Goal: Task Accomplishment & Management: Complete application form

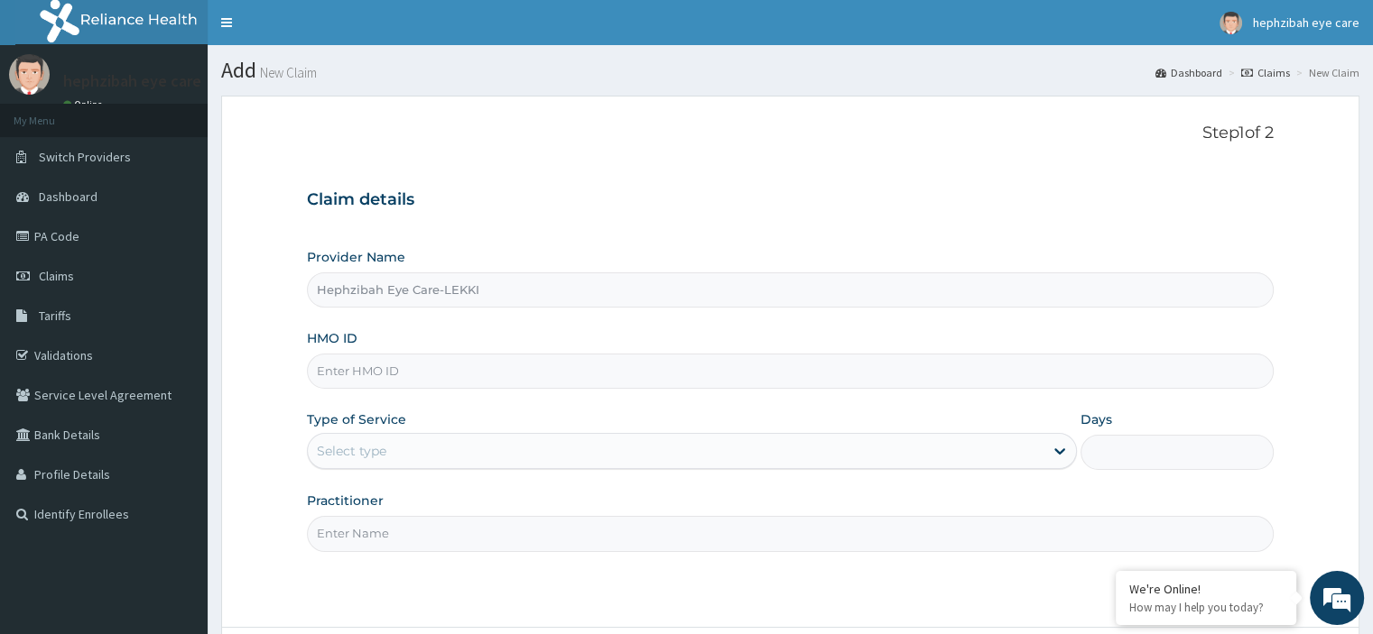
click at [365, 377] on input "HMO ID" at bounding box center [790, 371] width 966 height 35
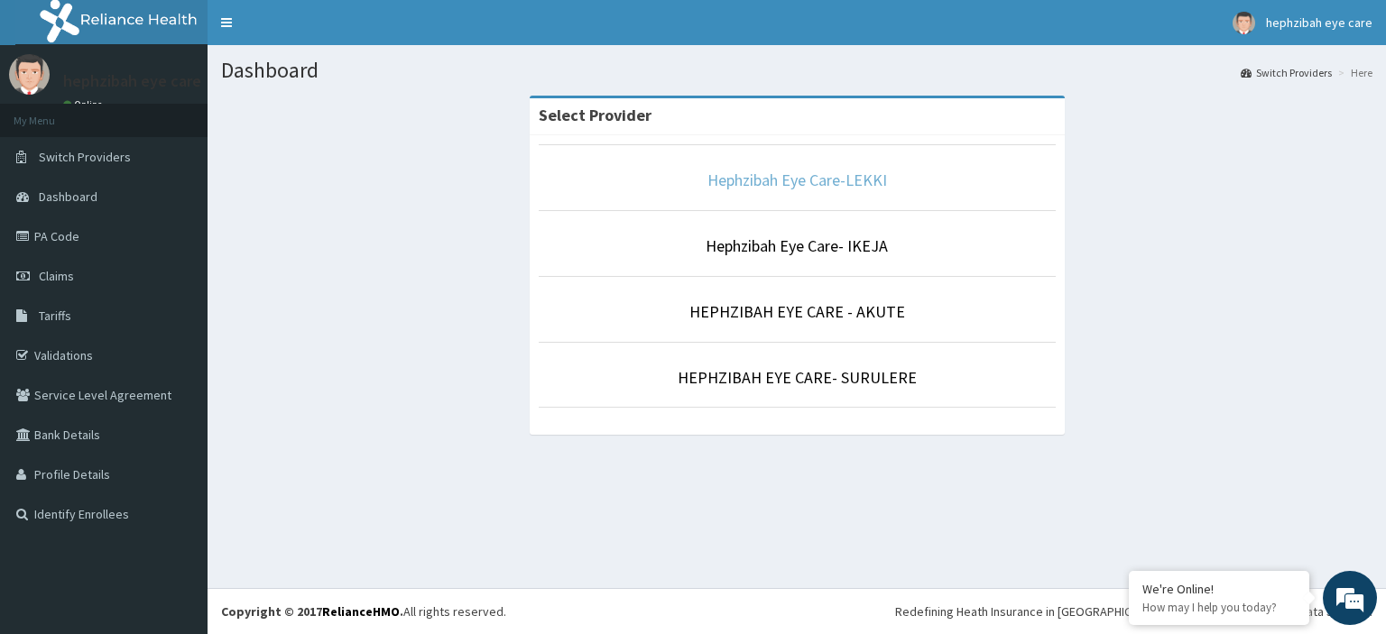
click at [780, 179] on link "Hephzibah Eye Care-LEKKI" at bounding box center [797, 180] width 180 height 21
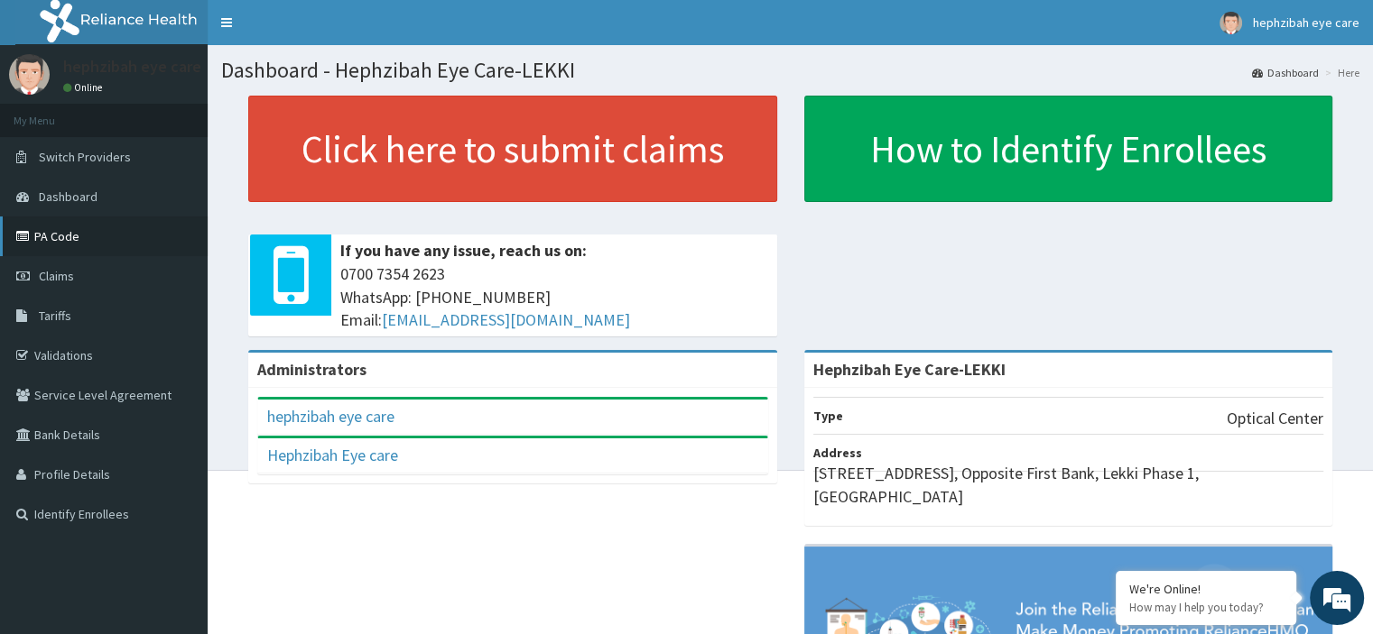
click at [55, 244] on link "PA Code" at bounding box center [104, 237] width 208 height 40
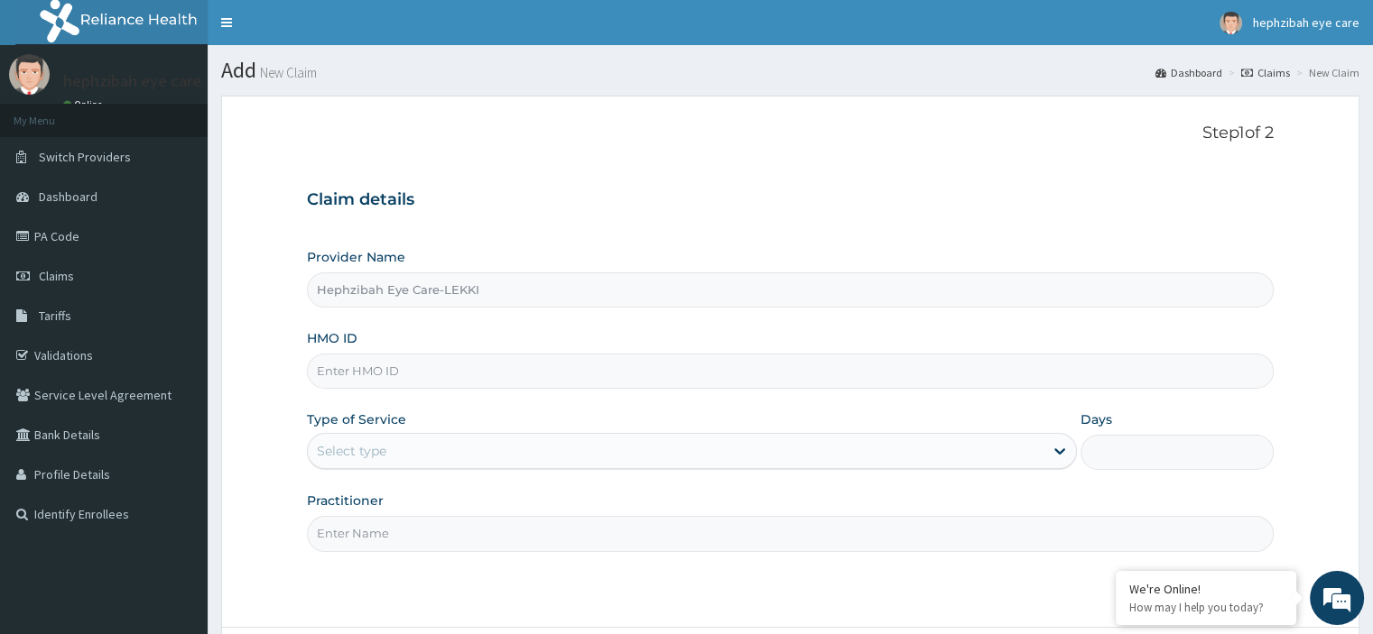
click at [438, 373] on input "HMO ID" at bounding box center [790, 371] width 966 height 35
paste input "WFE/10006/A"
type input "WFE/10006/A"
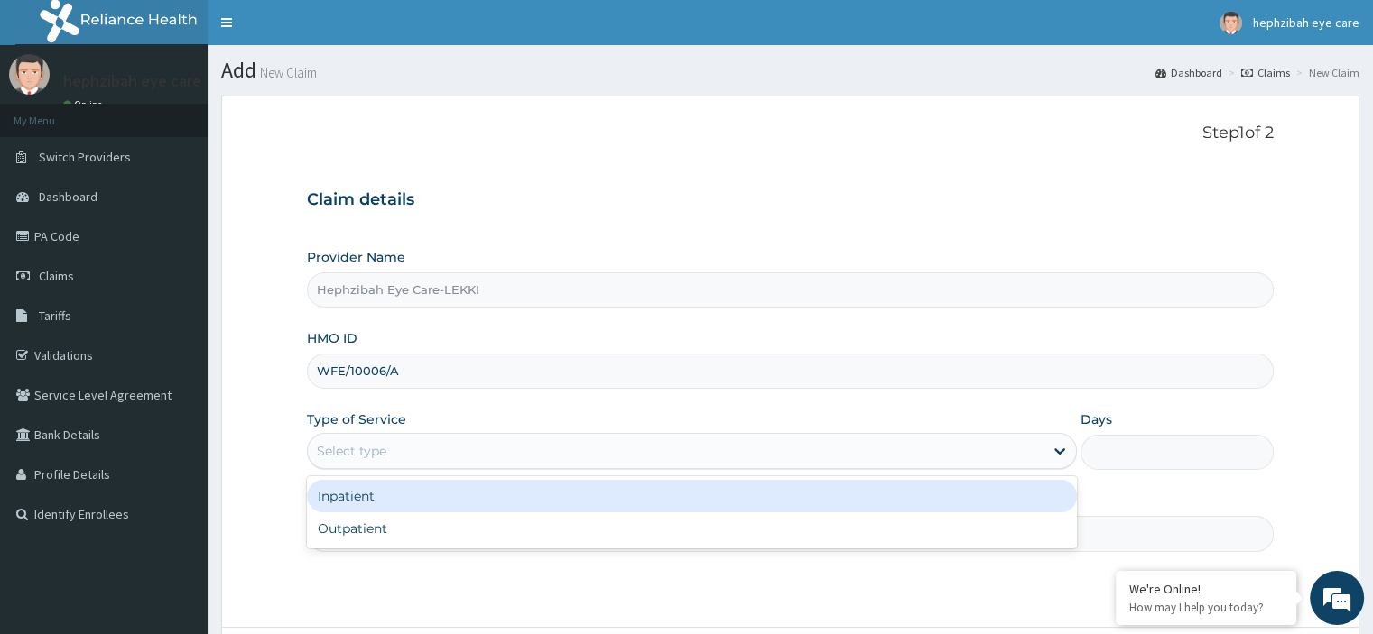
click at [418, 458] on div "Select type" at bounding box center [675, 451] width 735 height 29
click at [402, 519] on div "Outpatient" at bounding box center [692, 529] width 770 height 32
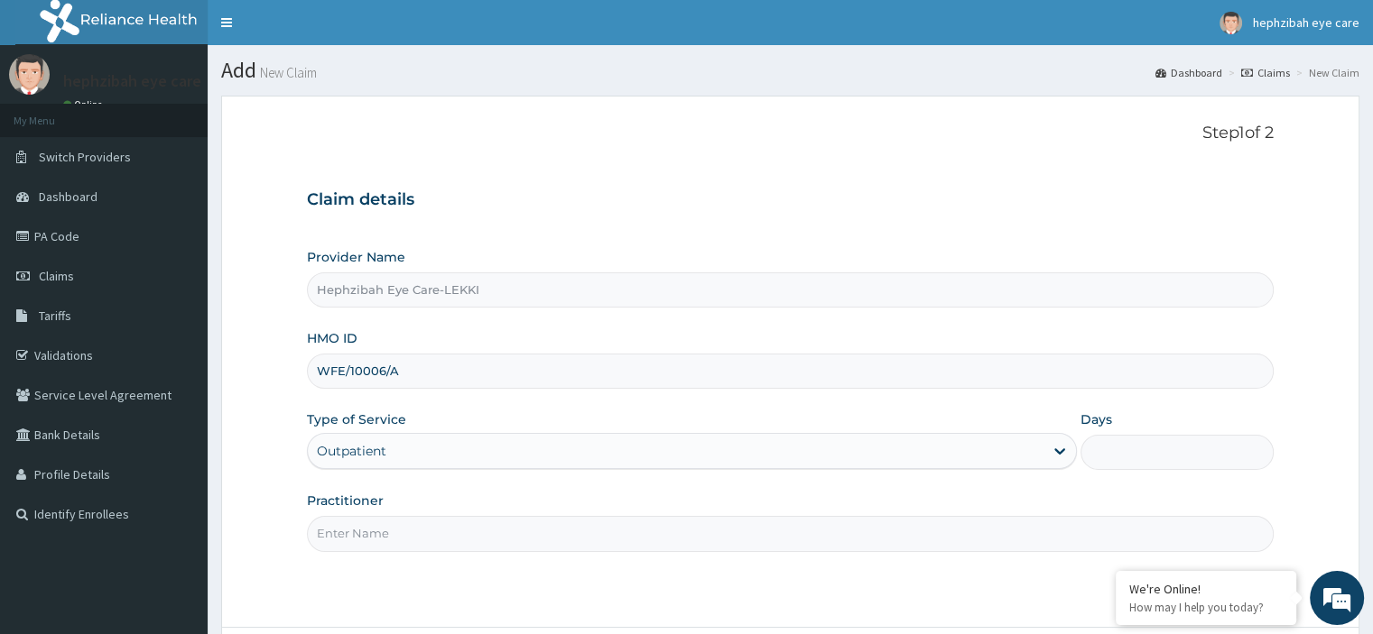
type input "1"
click at [363, 526] on input "Practitioner" at bounding box center [790, 533] width 966 height 35
type input "R"
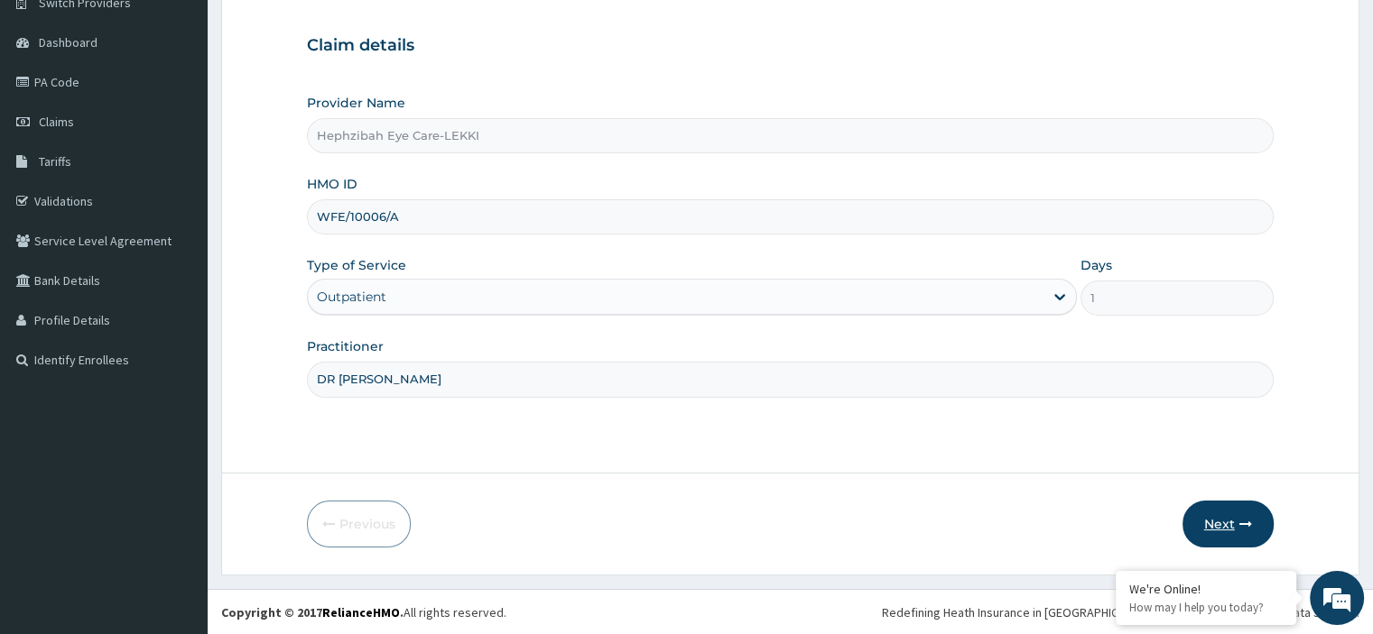
type input "DR AGNES"
click at [1224, 528] on button "Next" at bounding box center [1227, 524] width 91 height 47
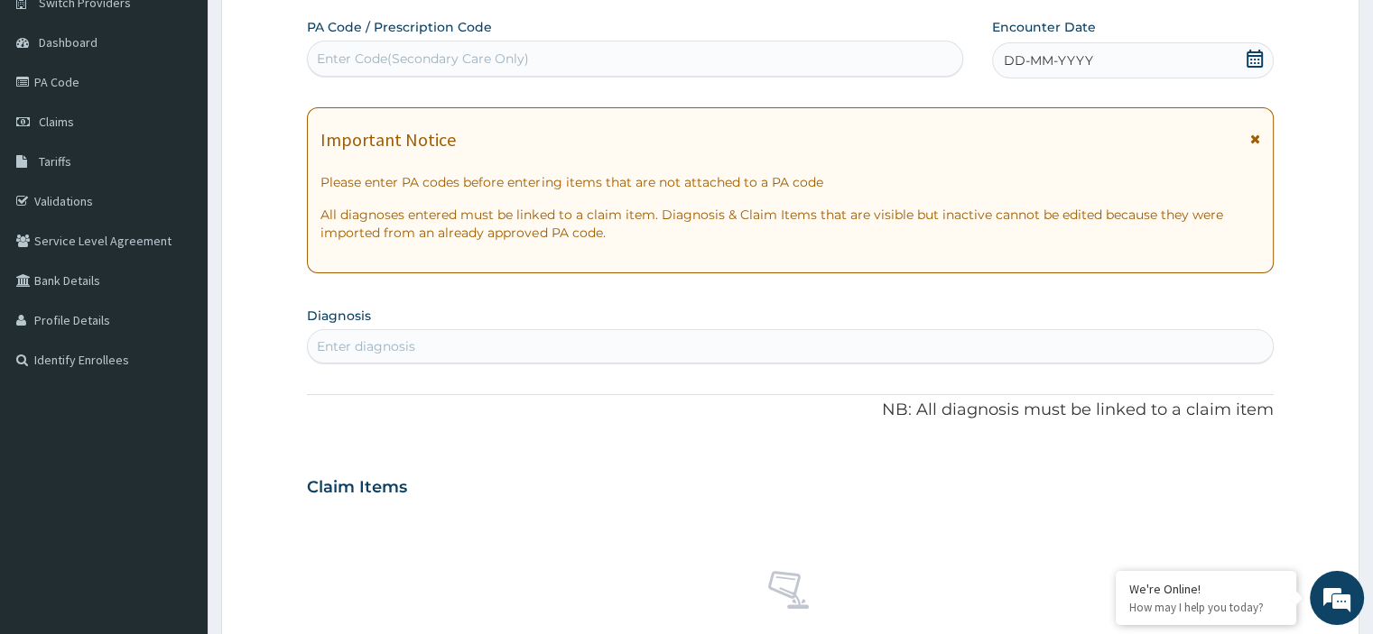
click at [520, 54] on div "Enter Code(Secondary Care Only)" at bounding box center [423, 59] width 212 height 18
paste input "PA/625380"
type input "PA/625380"
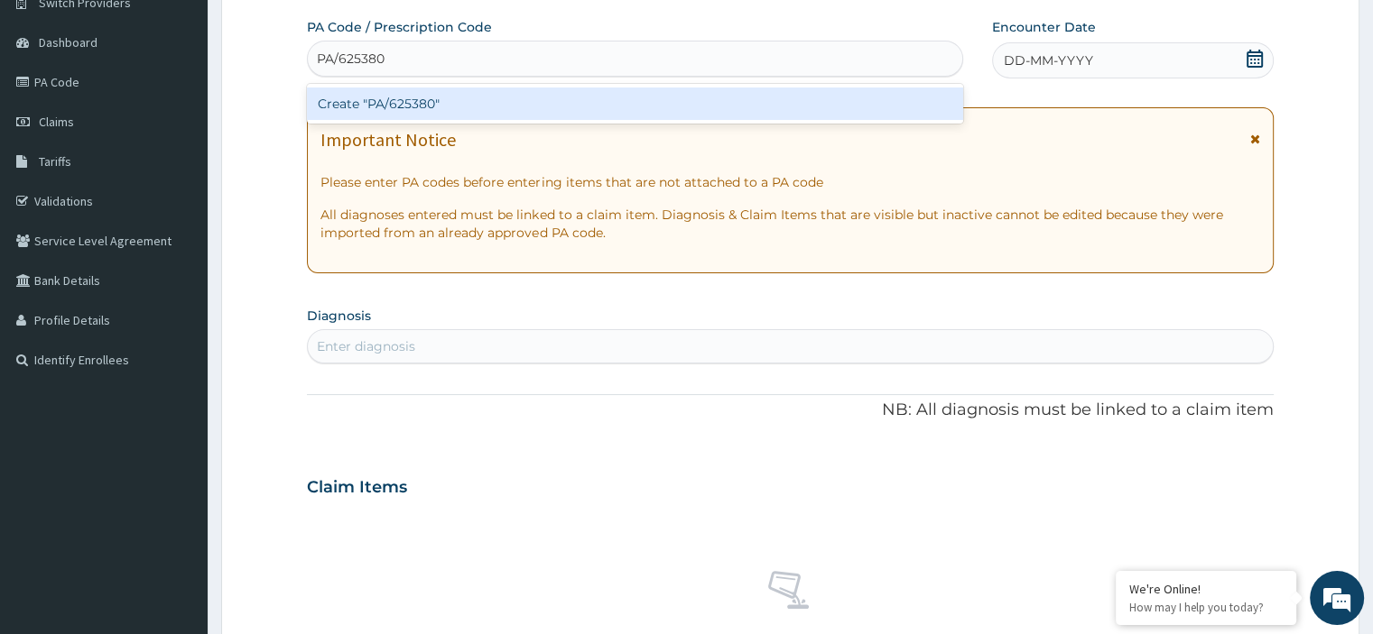
click at [534, 89] on div "Create "PA/625380"" at bounding box center [635, 104] width 656 height 32
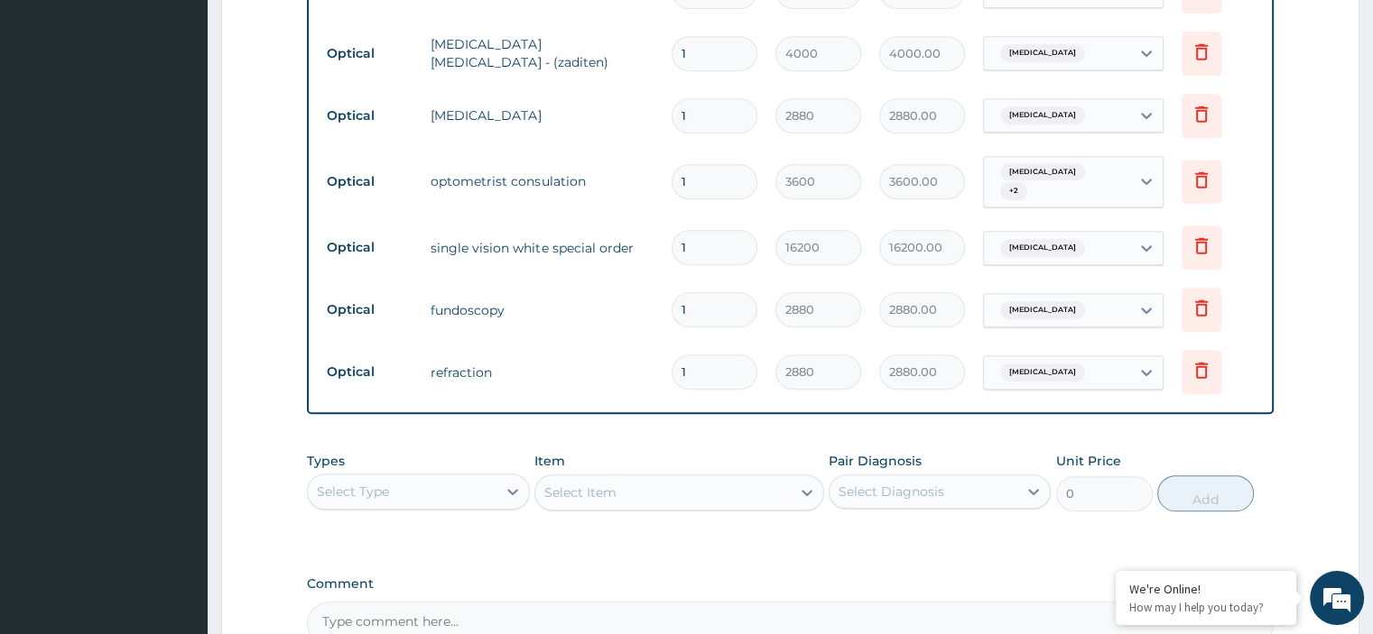
scroll to position [827, 0]
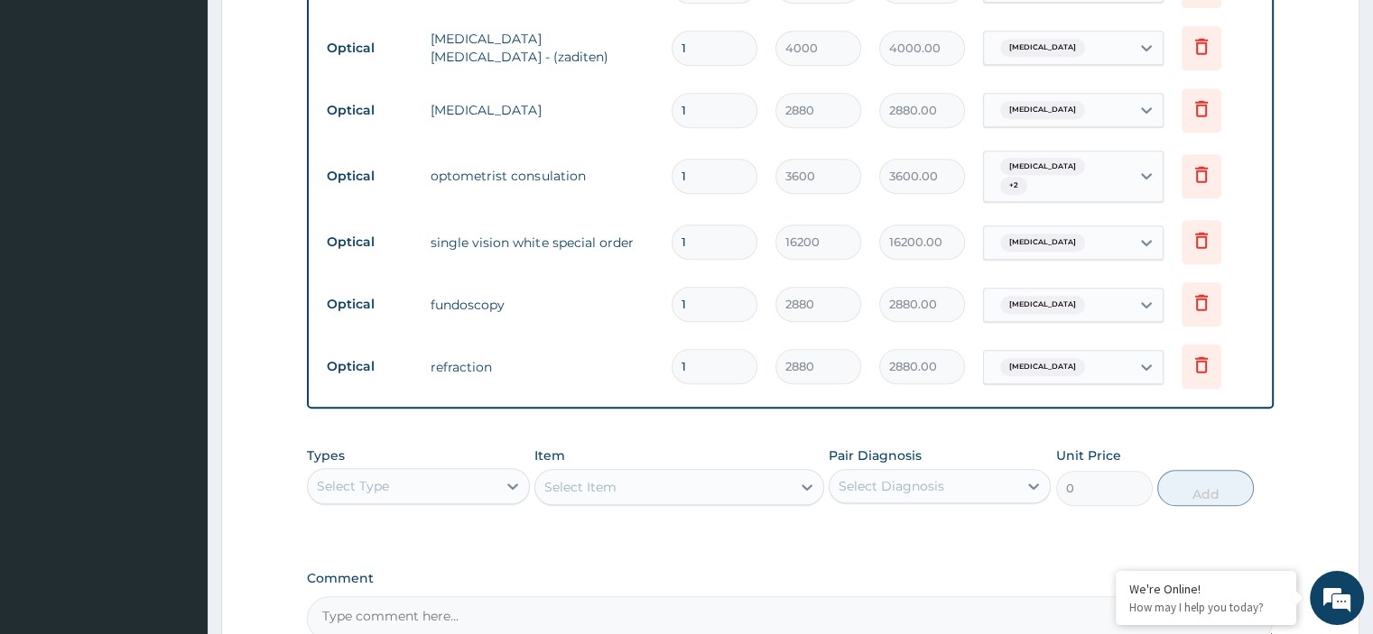
click at [704, 230] on input "1" at bounding box center [714, 242] width 86 height 35
type input "0.00"
type input "3"
type input "48600.00"
type input "0.00"
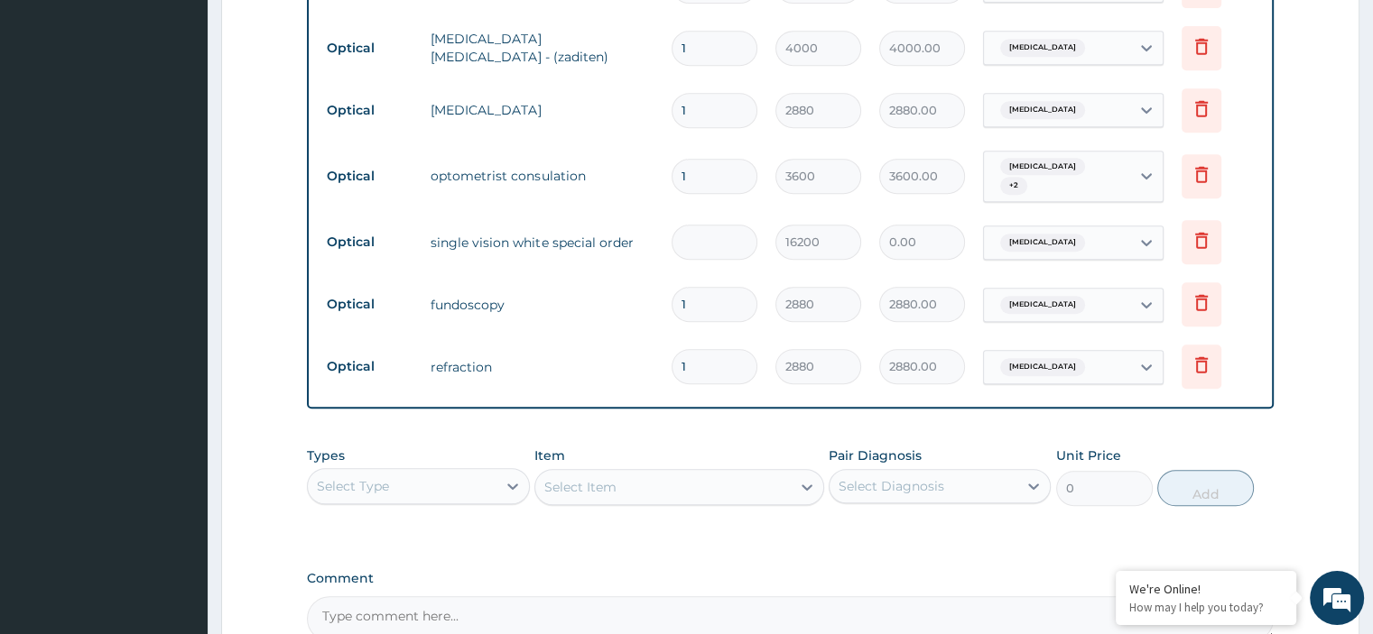
type input "2"
type input "32400.00"
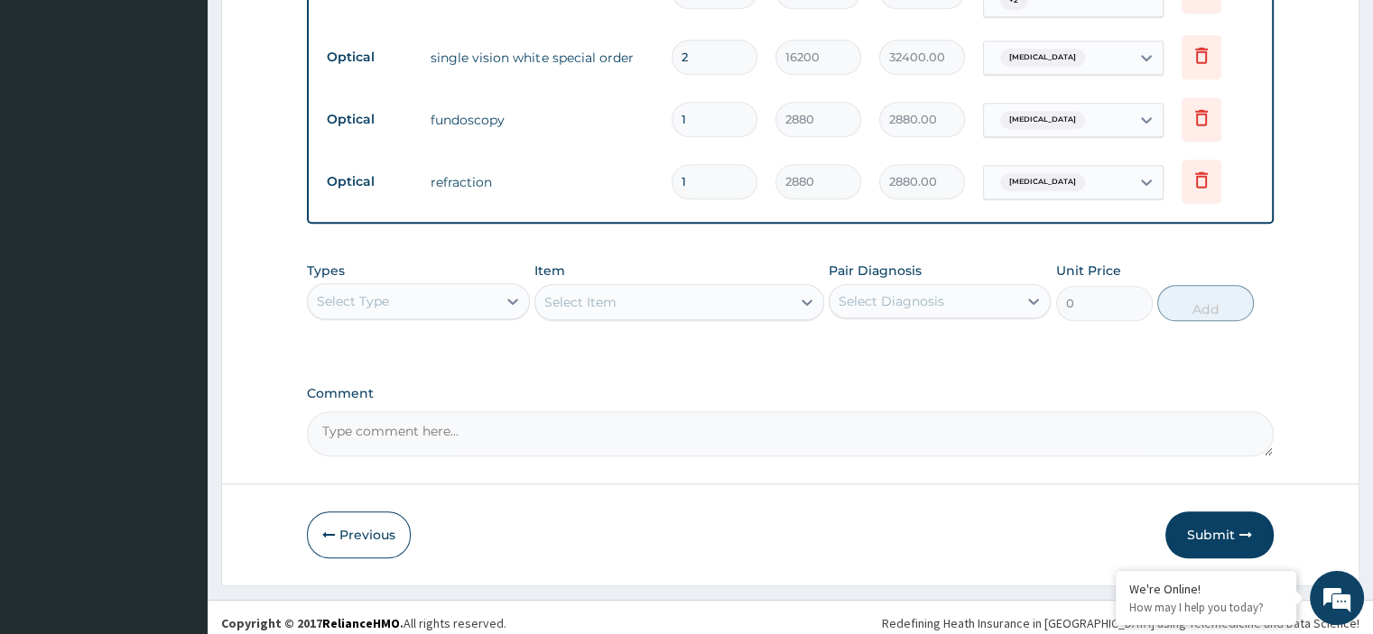
type input "2"
click at [397, 421] on textarea "Comment" at bounding box center [790, 433] width 966 height 45
type textarea "APPROVAL GIVEN FOR THE LENS AT 30,000"
click at [1209, 523] on button "Submit" at bounding box center [1219, 535] width 108 height 47
